Goal: Communication & Community: Ask a question

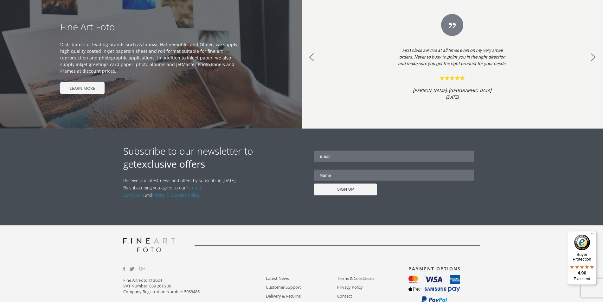
scroll to position [635, 0]
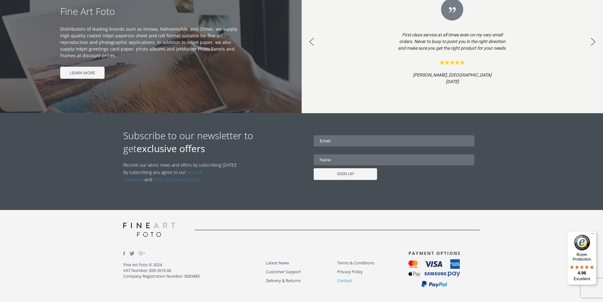
click at [346, 280] on link "Contact" at bounding box center [372, 280] width 71 height 7
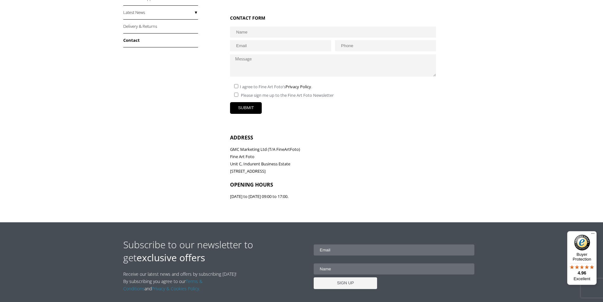
scroll to position [112, 0]
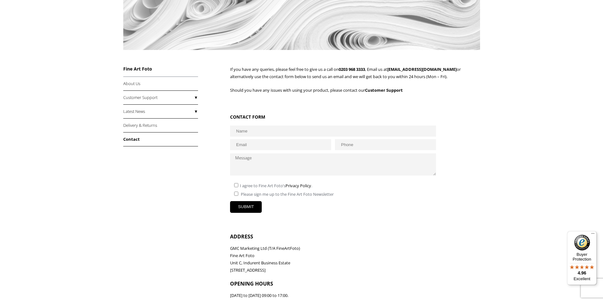
click at [247, 136] on input "text" at bounding box center [333, 131] width 206 height 11
type input "Hazel Scott"
click at [250, 146] on input "email" at bounding box center [280, 144] width 101 height 11
click at [250, 147] on input "email" at bounding box center [280, 144] width 101 height 11
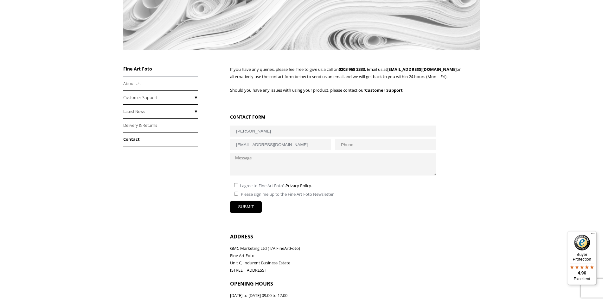
type input "team@clippingsolution.com"
click at [342, 144] on input "text" at bounding box center [385, 144] width 101 height 11
type input "+1(540)605-0883"
click at [310, 170] on textarea at bounding box center [332, 165] width 205 height 22
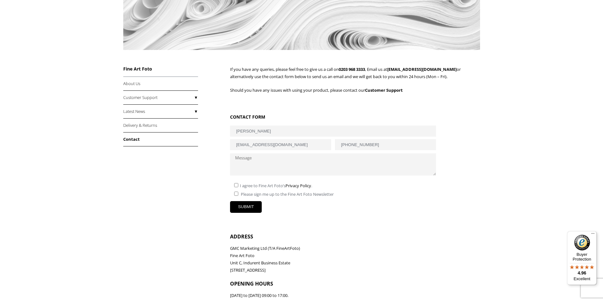
click at [313, 170] on textarea at bounding box center [332, 165] width 205 height 22
paste textarea "Professional Photo Editing Services for Your Business Hello There, I hope you’r…"
type textarea "Professional Photo Editing Services for Your Business Hello There, I hope you’r…"
click at [235, 184] on input"] "checkbox" at bounding box center [236, 185] width 4 height 4
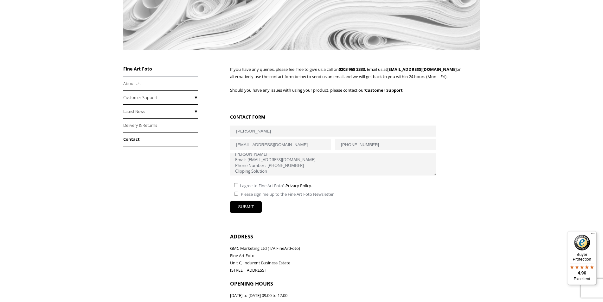
checkbox input"] "true"
click at [235, 193] on input"] "checkbox" at bounding box center [236, 194] width 4 height 4
checkbox input"] "true"
click at [237, 205] on input "SUBMIT" at bounding box center [246, 207] width 32 height 12
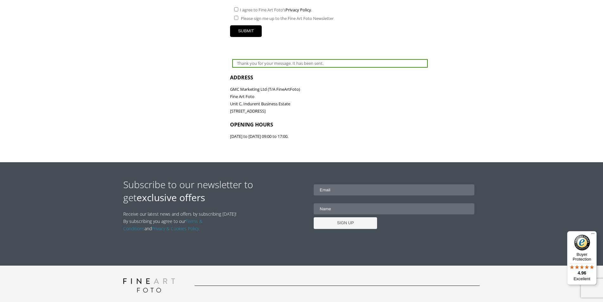
scroll to position [344, 0]
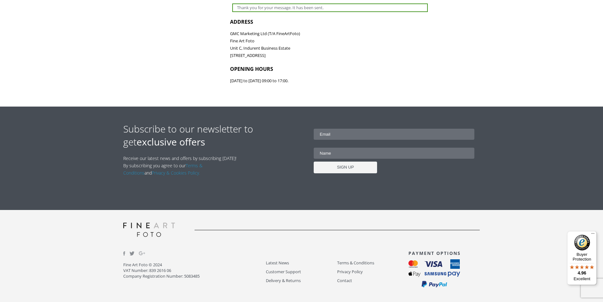
drag, startPoint x: 177, startPoint y: 274, endPoint x: 172, endPoint y: 273, distance: 4.8
click at [172, 273] on p "Fine Art Foto © 2024 VAT Number: 839 2616 06 Company Registration Number: 50834…" at bounding box center [194, 270] width 142 height 17
click at [184, 272] on p "Fine Art Foto © 2024 VAT Number: 839 2616 06 Company Registration Number: 50834…" at bounding box center [194, 270] width 142 height 17
drag, startPoint x: 179, startPoint y: 270, endPoint x: 149, endPoint y: 270, distance: 30.1
click at [149, 270] on p "Fine Art Foto © 2024 VAT Number: 839 2616 06 Company Registration Number: 50834…" at bounding box center [194, 270] width 142 height 17
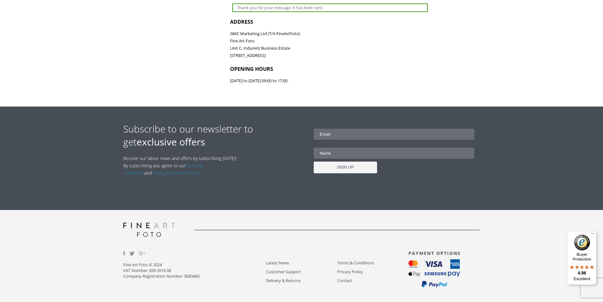
copy p "839 2616 06"
